Goal: Task Accomplishment & Management: Manage account settings

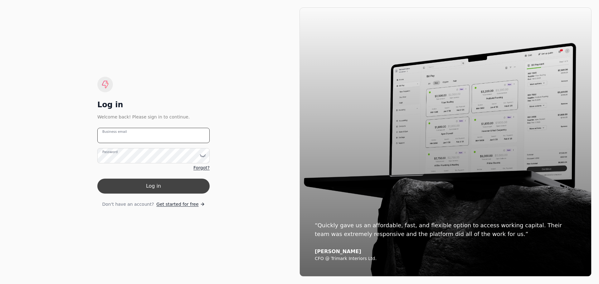
type email "[PERSON_NAME][EMAIL_ADDRESS][DOMAIN_NAME]"
click at [155, 186] on button "Log in" at bounding box center [153, 186] width 112 height 15
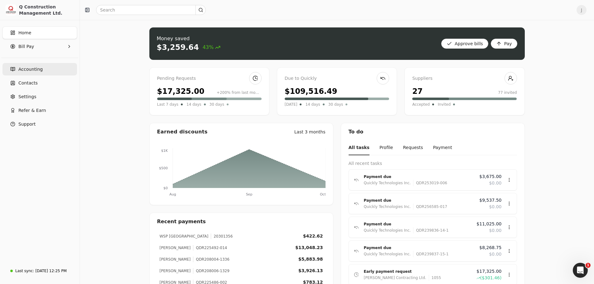
click at [36, 73] on link "Accounting" at bounding box center [39, 69] width 75 height 12
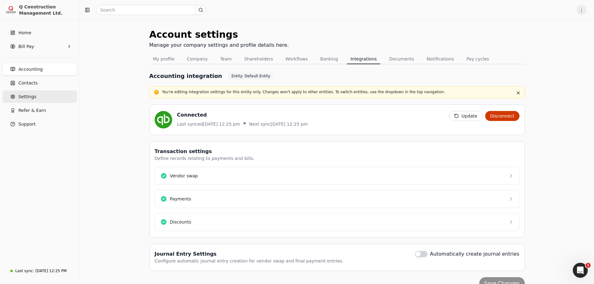
click at [27, 99] on span "Settings" at bounding box center [27, 97] width 18 height 7
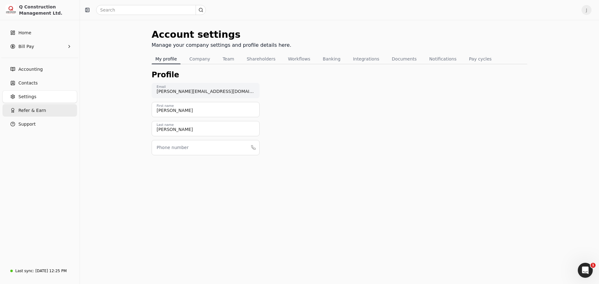
click at [28, 112] on span "Refer & Earn" at bounding box center [32, 110] width 28 height 7
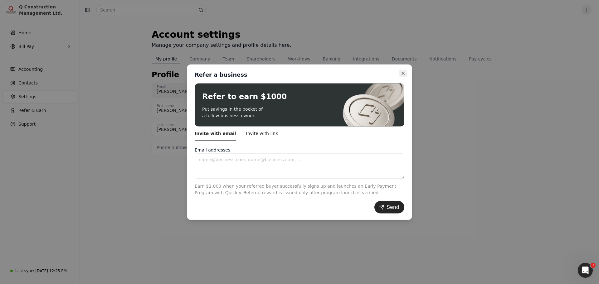
click at [402, 73] on icon "button" at bounding box center [403, 73] width 2 height 2
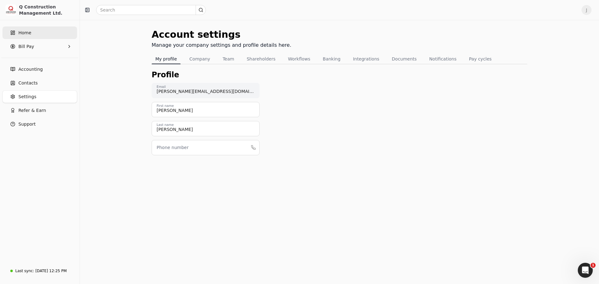
click at [28, 34] on span "Home" at bounding box center [24, 33] width 13 height 7
